Goal: Check status: Check status

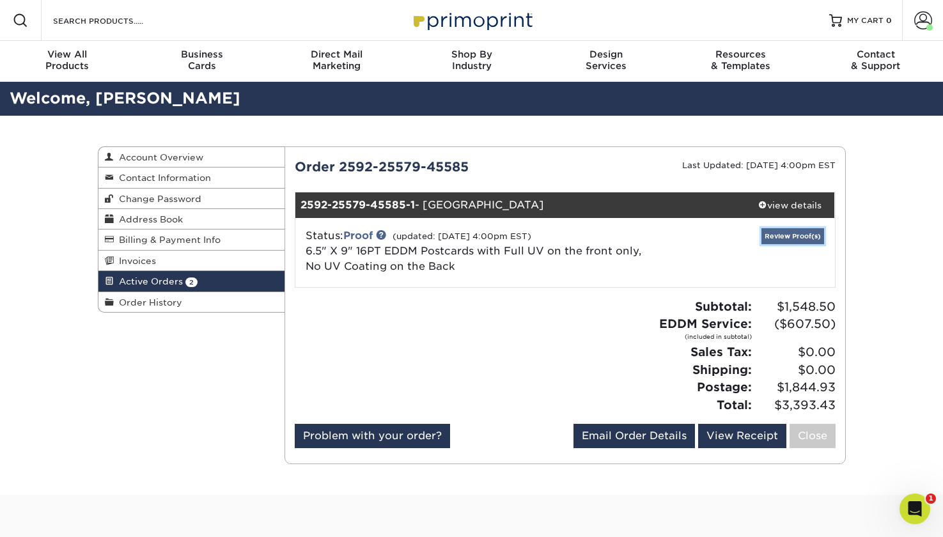
click at [780, 232] on link "Review Proof(s)" at bounding box center [793, 236] width 63 height 16
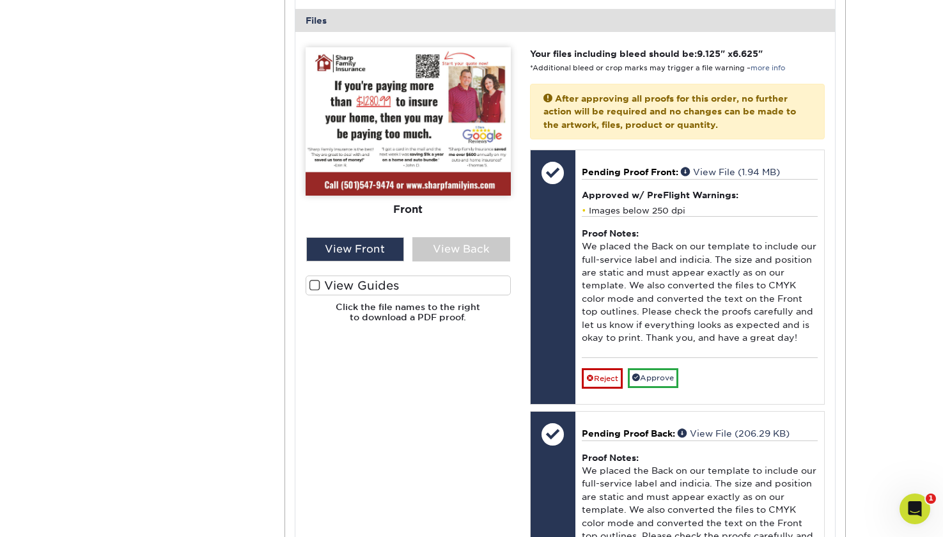
scroll to position [512, 0]
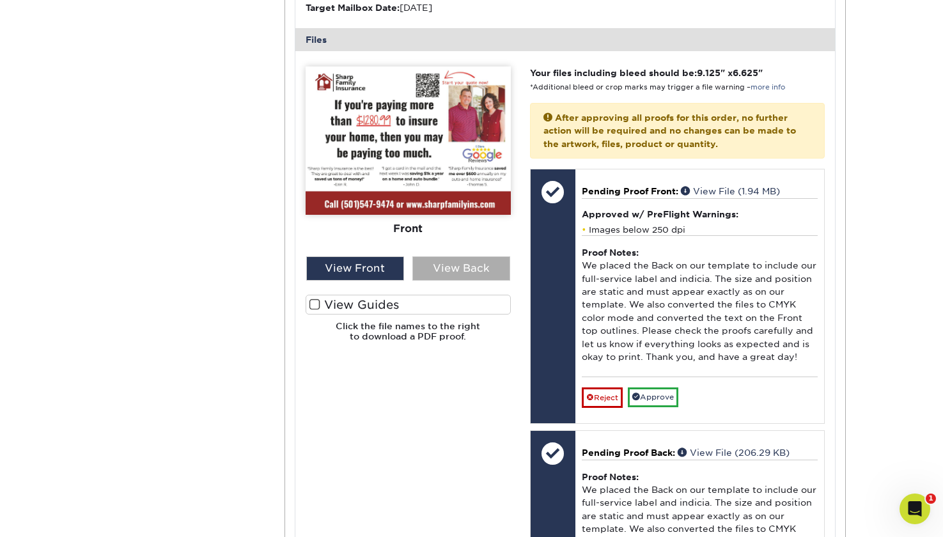
click at [450, 262] on div "View Back" at bounding box center [461, 268] width 98 height 24
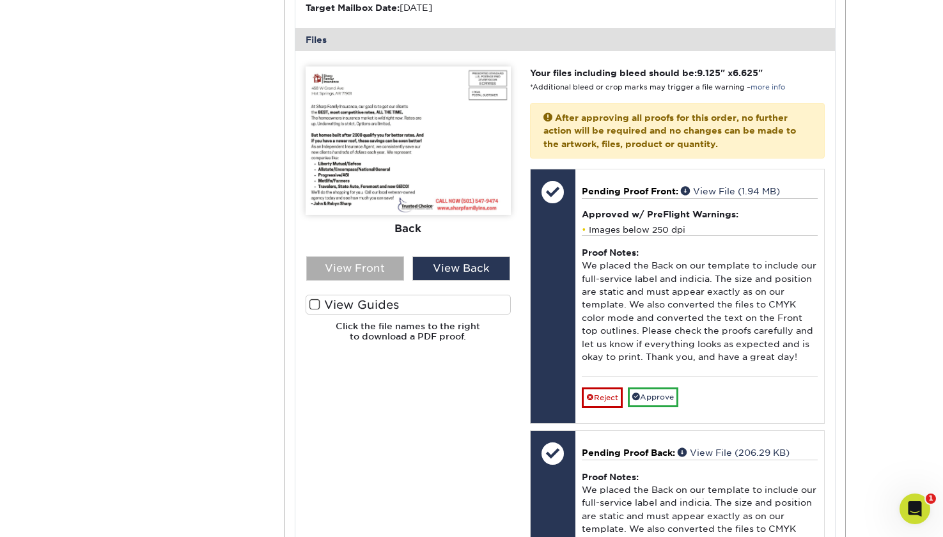
click at [343, 264] on div "View Front" at bounding box center [355, 268] width 98 height 24
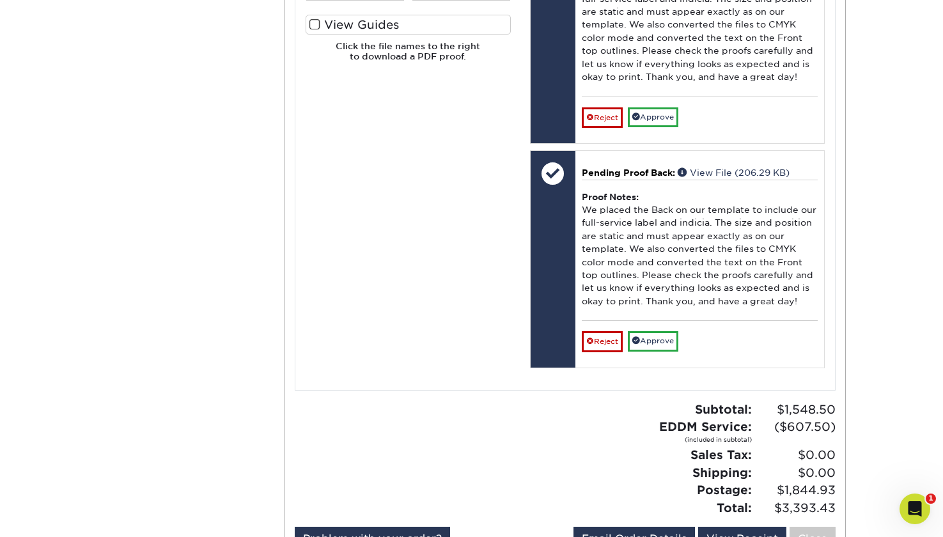
scroll to position [831, 0]
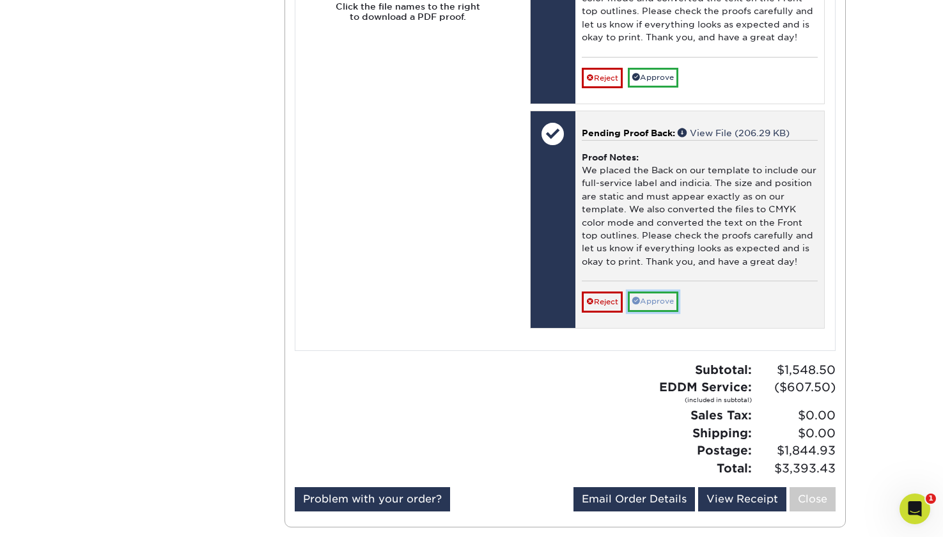
click at [650, 301] on link "Approve" at bounding box center [653, 302] width 51 height 20
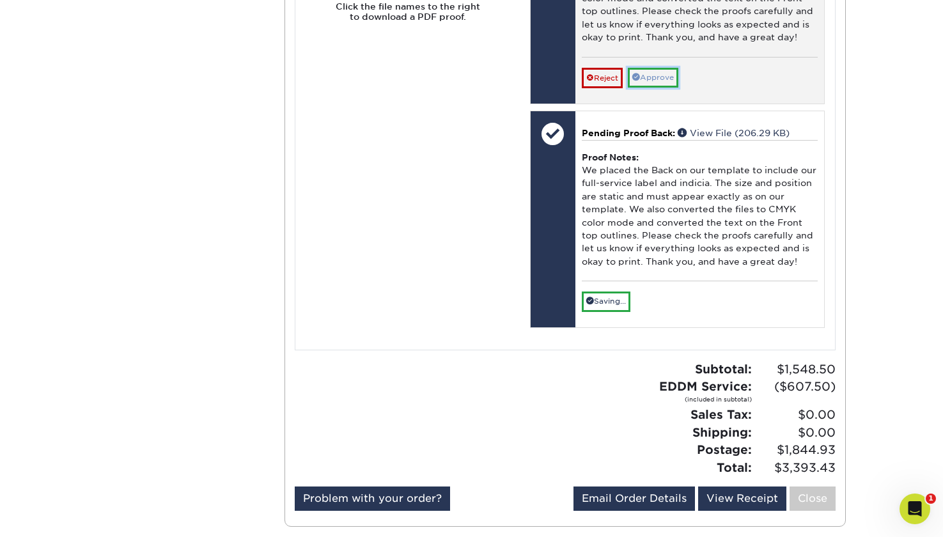
click at [666, 78] on link "Approve" at bounding box center [653, 78] width 51 height 20
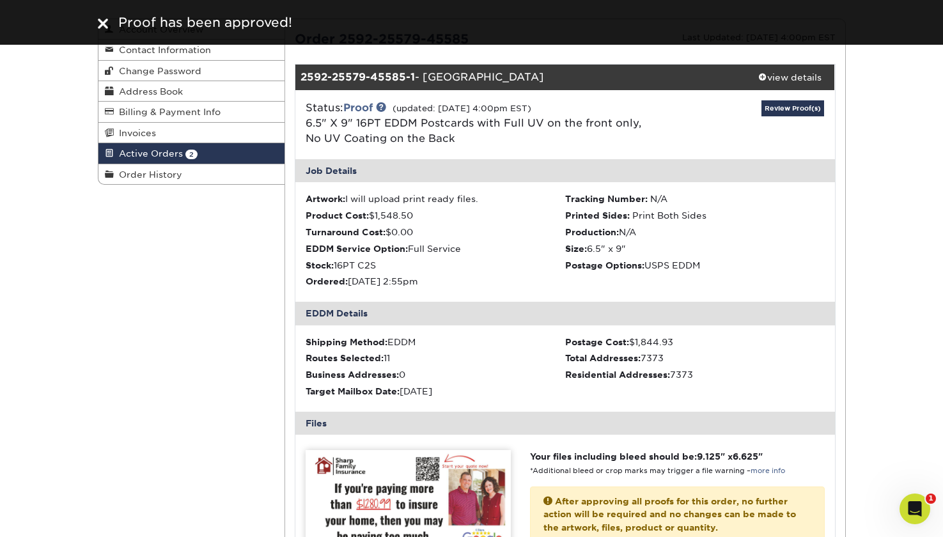
scroll to position [0, 0]
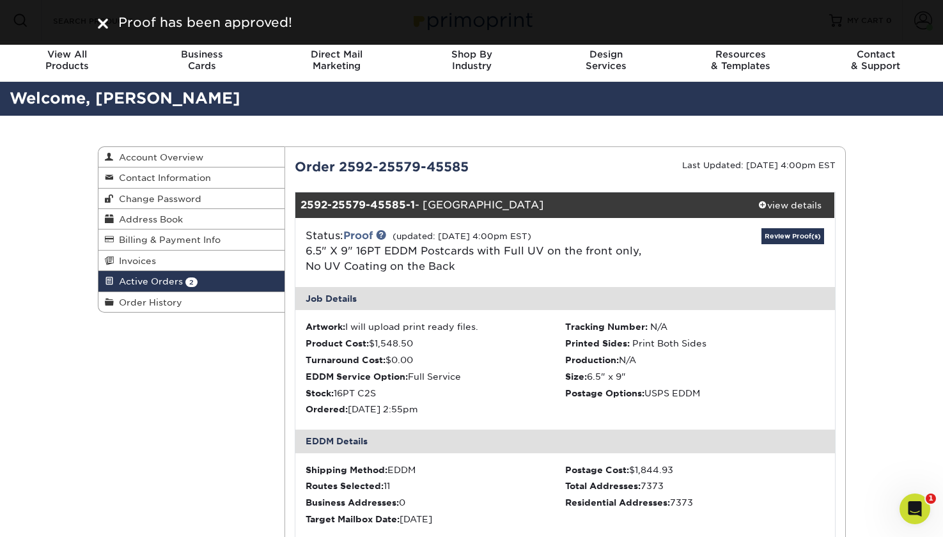
click at [177, 281] on span "Active Orders" at bounding box center [148, 281] width 69 height 10
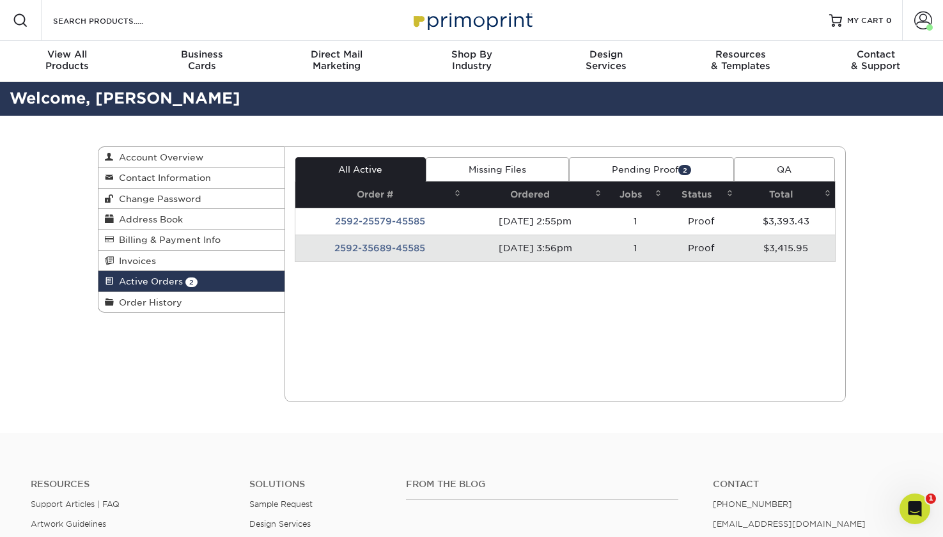
click at [398, 251] on td "2592-35689-45585" at bounding box center [379, 248] width 169 height 27
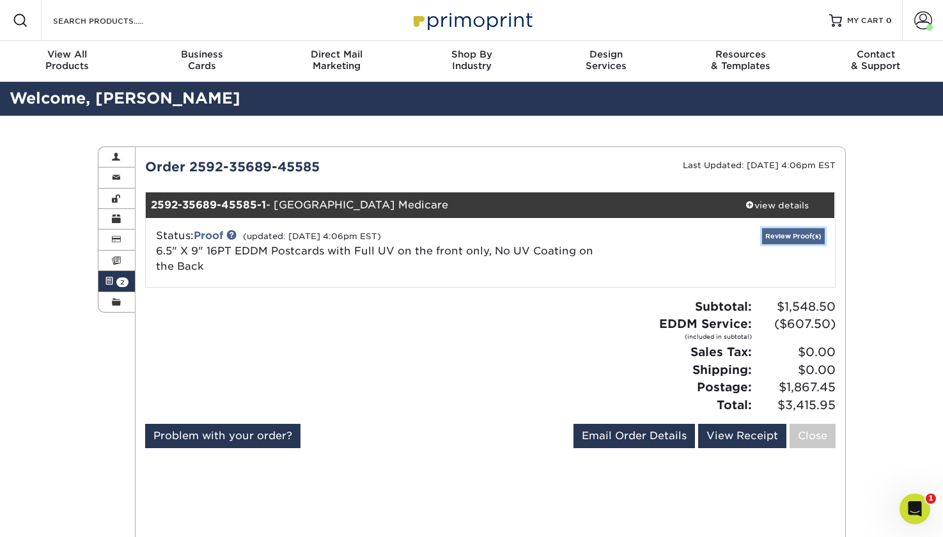
click at [776, 235] on link "Review Proof(s)" at bounding box center [793, 236] width 63 height 16
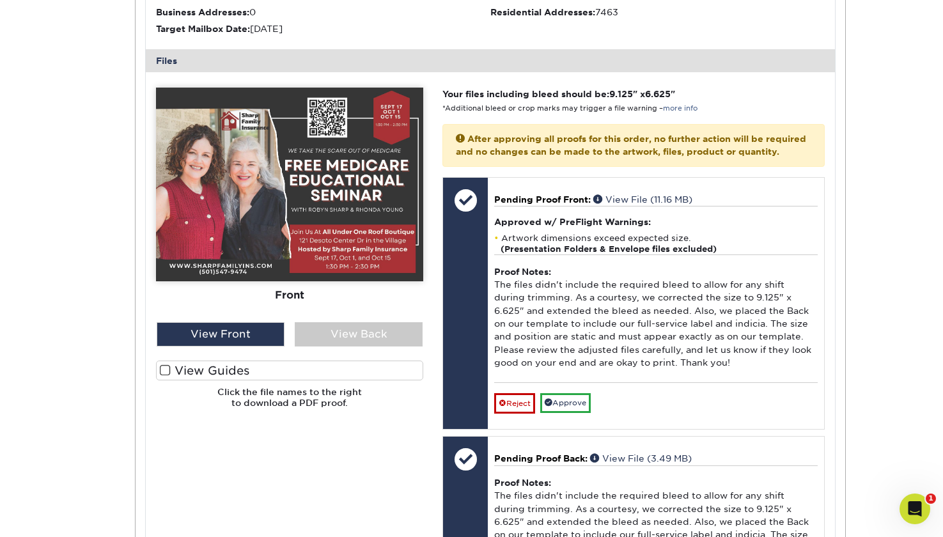
scroll to position [512, 0]
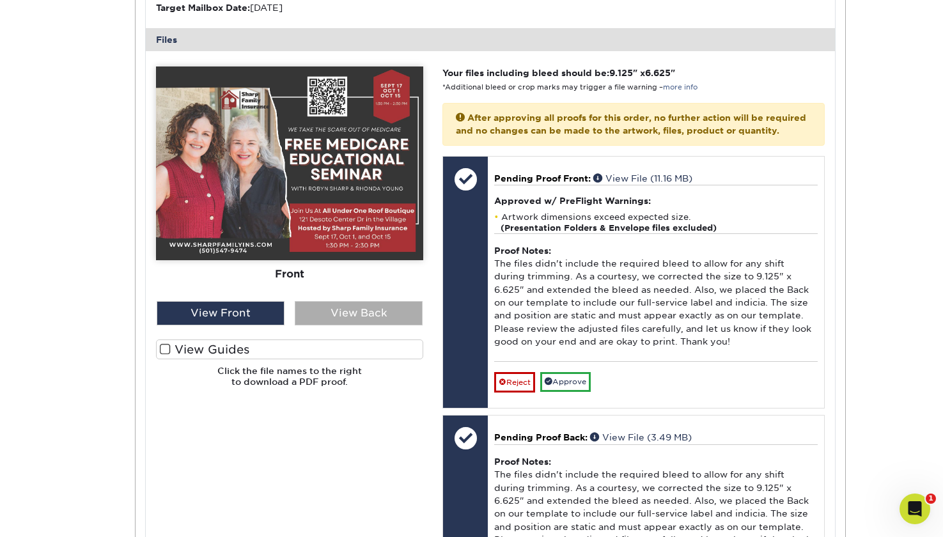
click at [313, 311] on div "View Back" at bounding box center [359, 313] width 128 height 24
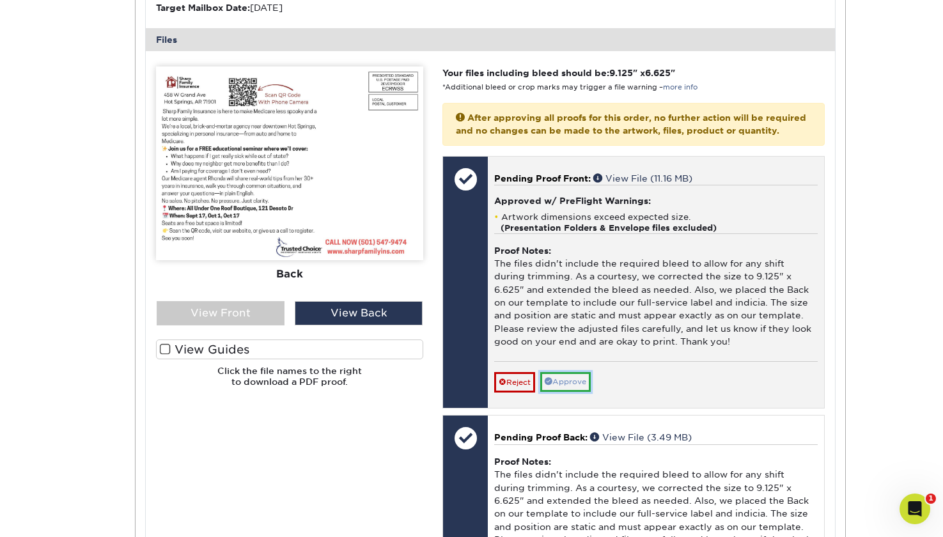
click at [581, 392] on link "Approve" at bounding box center [565, 382] width 51 height 20
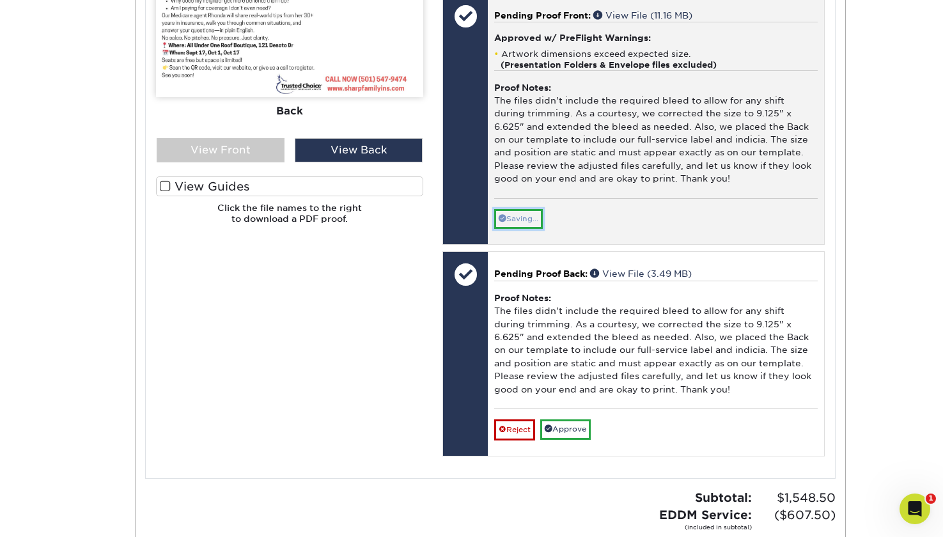
scroll to position [703, 0]
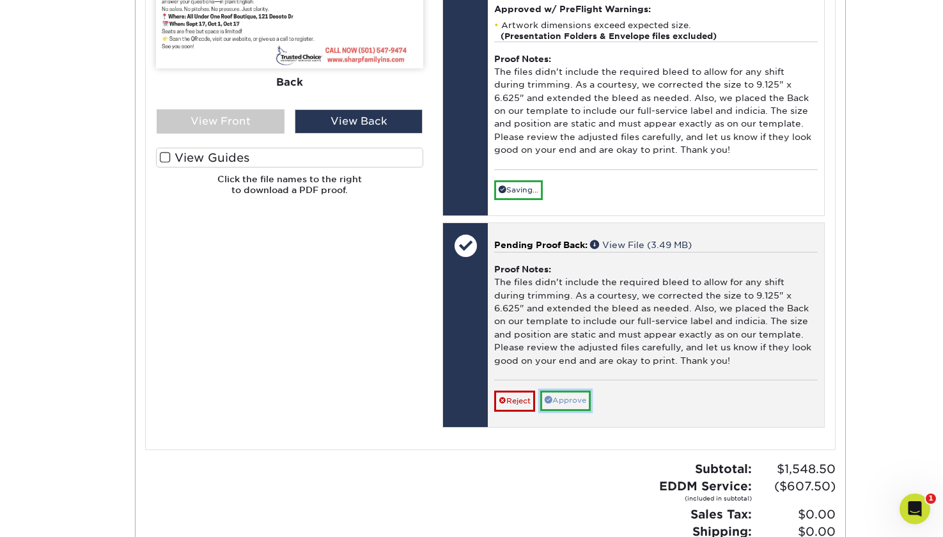
click at [581, 411] on link "Approve" at bounding box center [565, 401] width 51 height 20
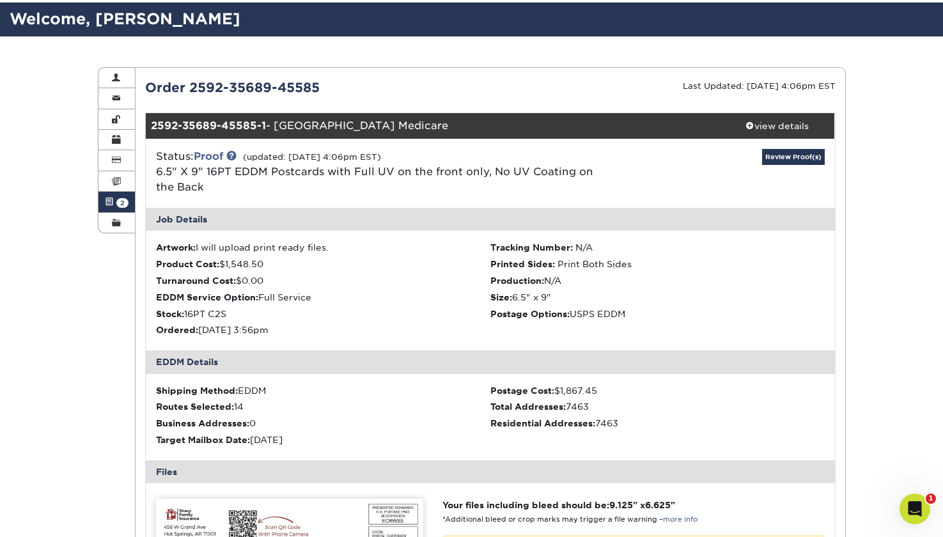
scroll to position [0, 0]
